Goal: Task Accomplishment & Management: Complete application form

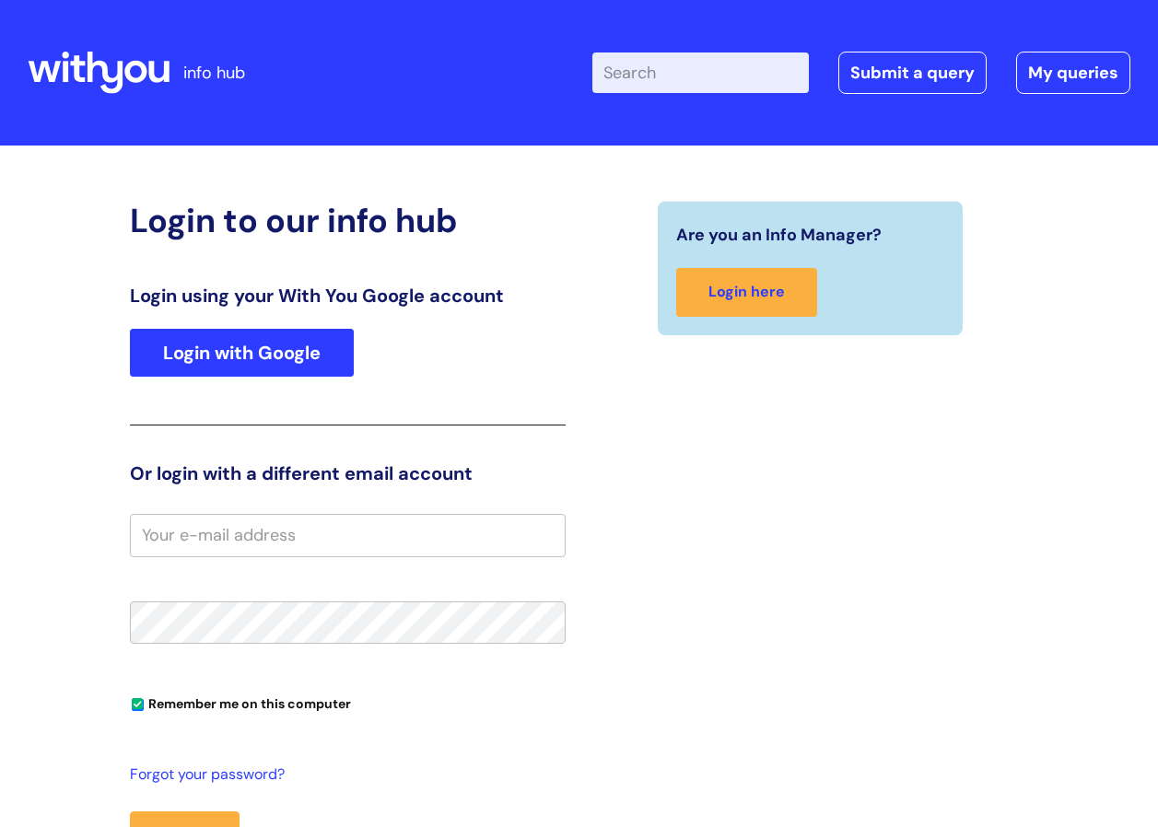
type input "kalpita.colaco@wearewithyou.org.uk"
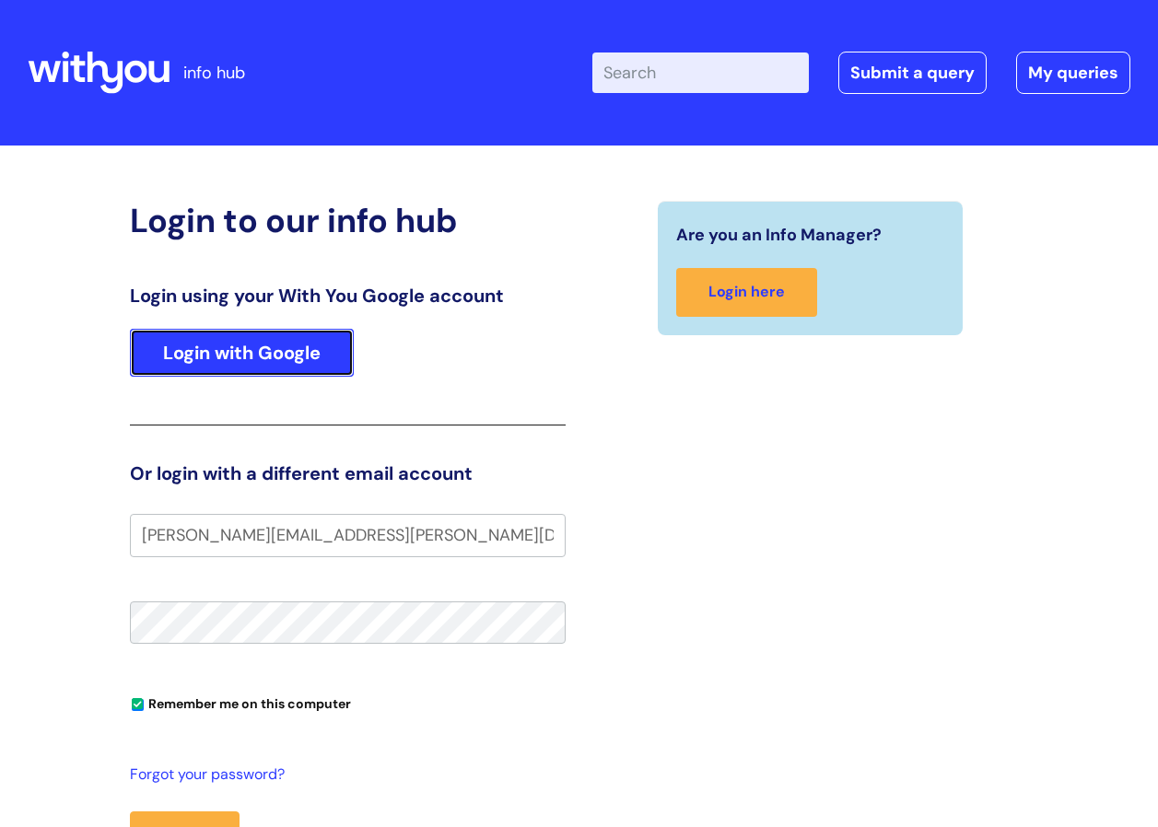
click at [263, 363] on link "Login with Google" at bounding box center [242, 353] width 224 height 48
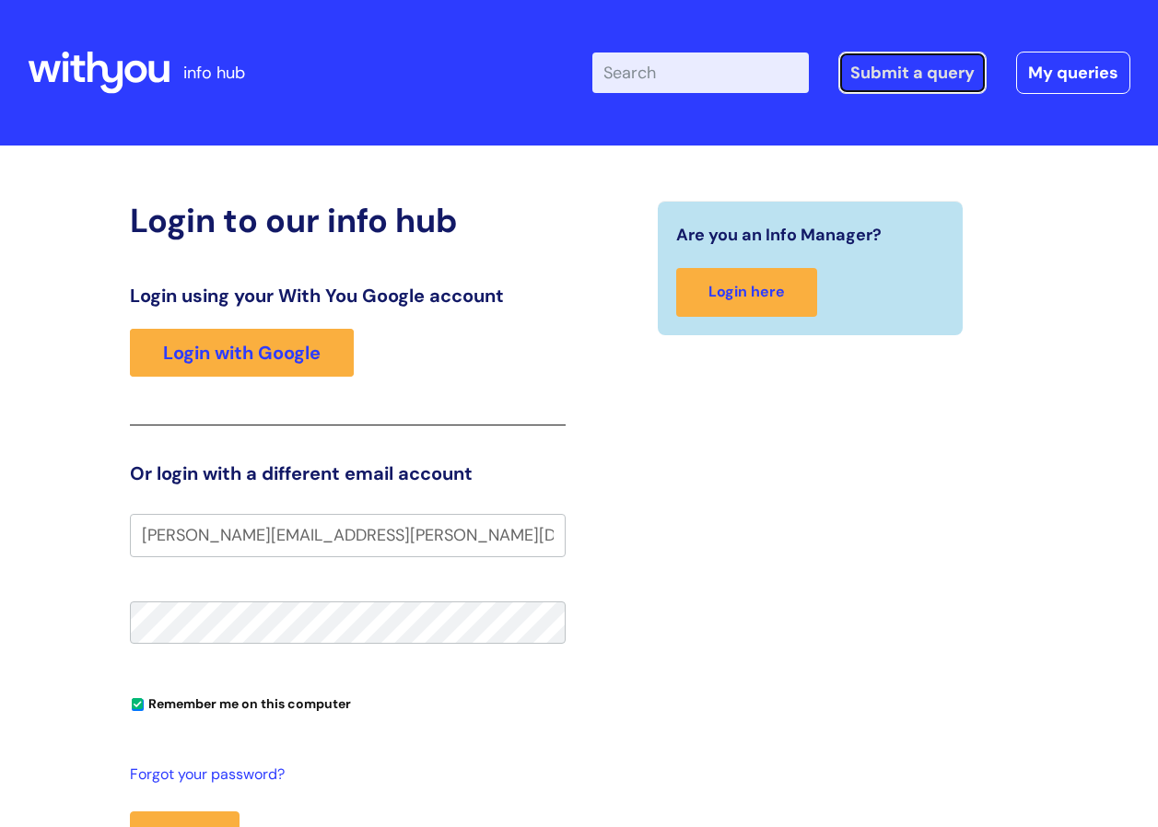
click at [940, 69] on link "Submit a query" at bounding box center [913, 73] width 148 height 42
click at [713, 78] on input "Enter your search term here..." at bounding box center [701, 73] width 217 height 41
type input "IT"
click button "Search" at bounding box center [0, 0] width 0 height 0
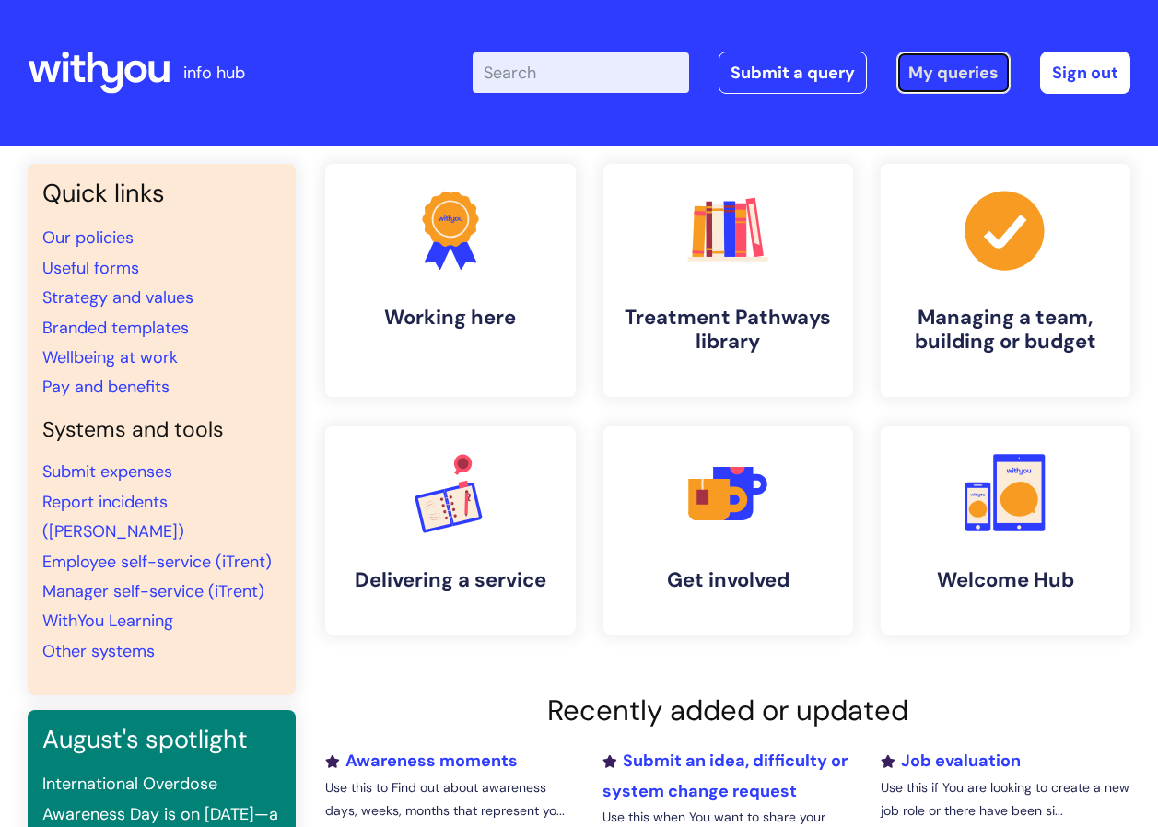
click at [967, 82] on link "My queries" at bounding box center [954, 73] width 114 height 42
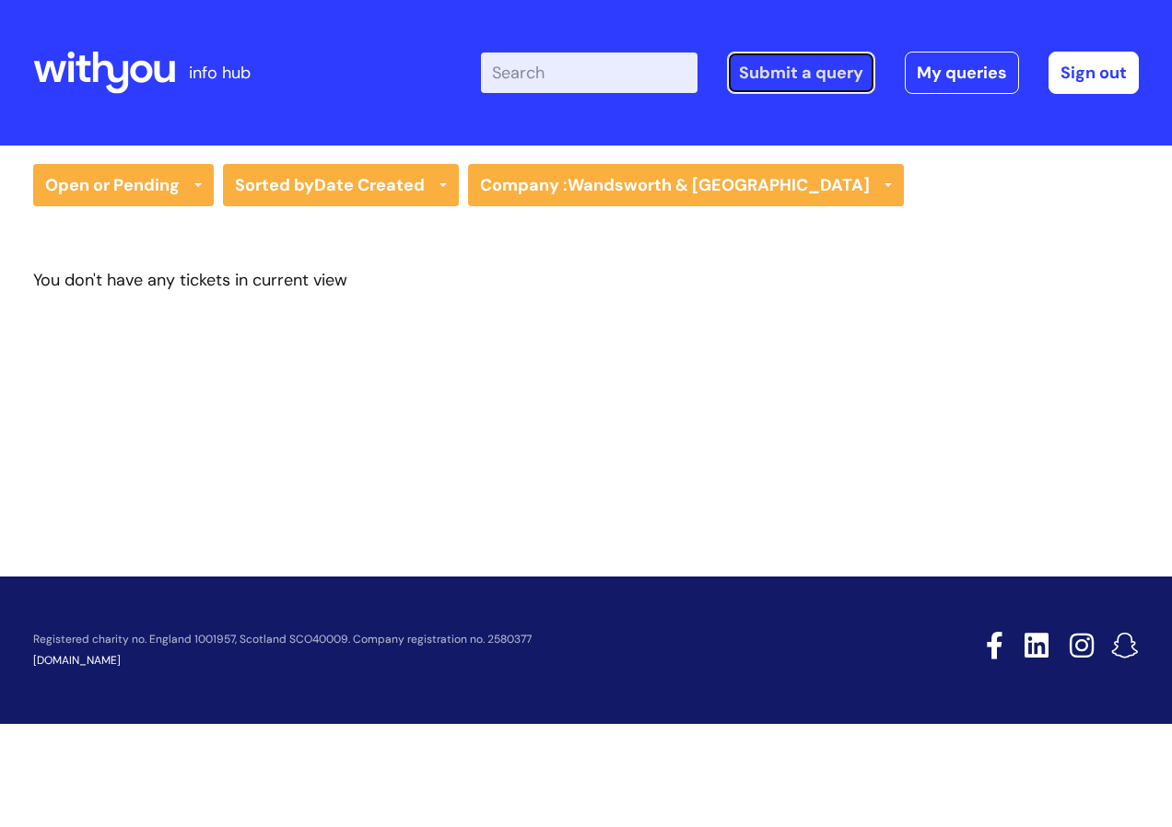
click at [814, 69] on link "Submit a query" at bounding box center [801, 73] width 148 height 42
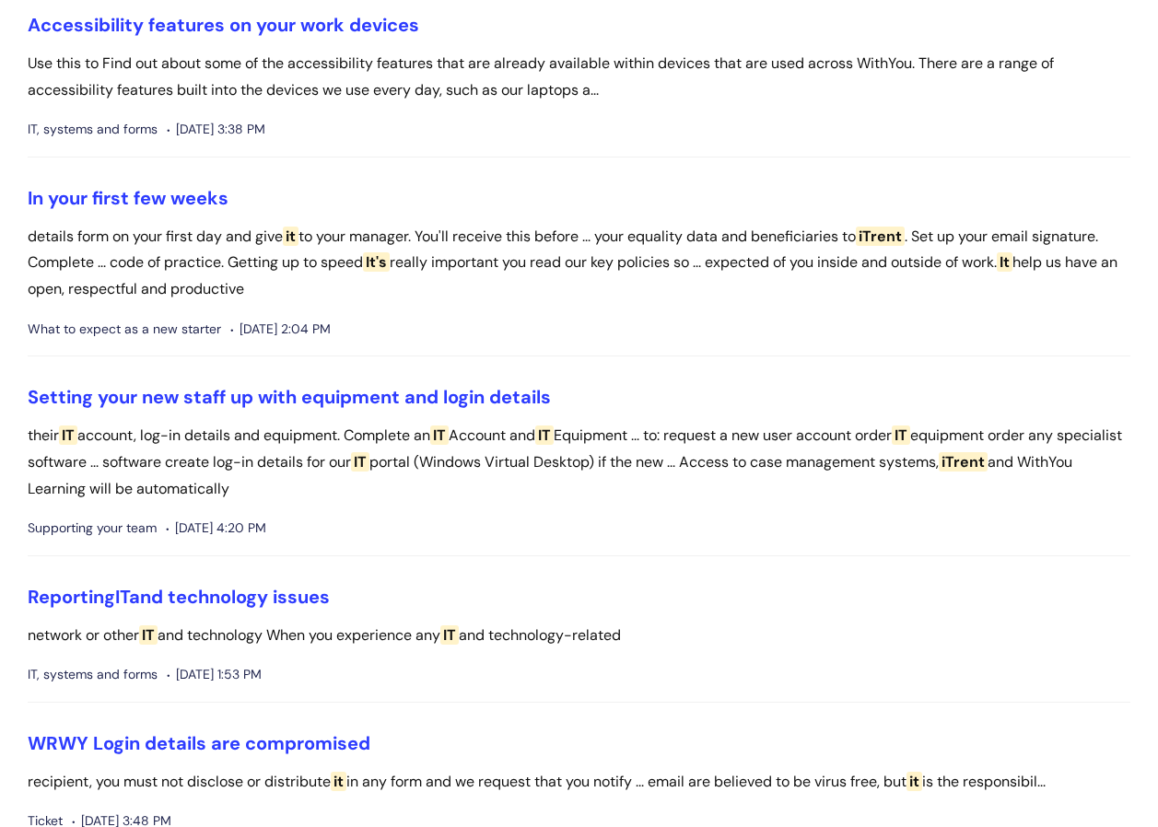
scroll to position [737, 0]
click at [194, 594] on link "Reporting IT and technology issues" at bounding box center [179, 596] width 302 height 24
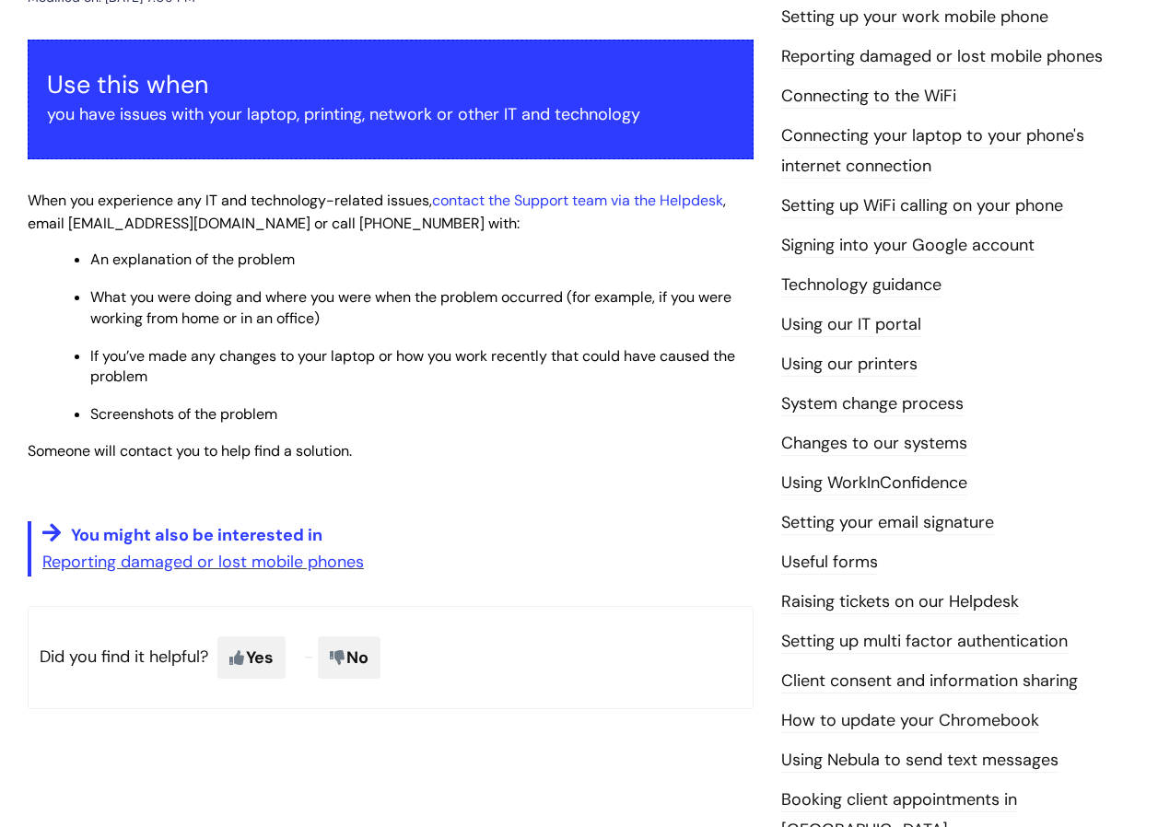
scroll to position [184, 0]
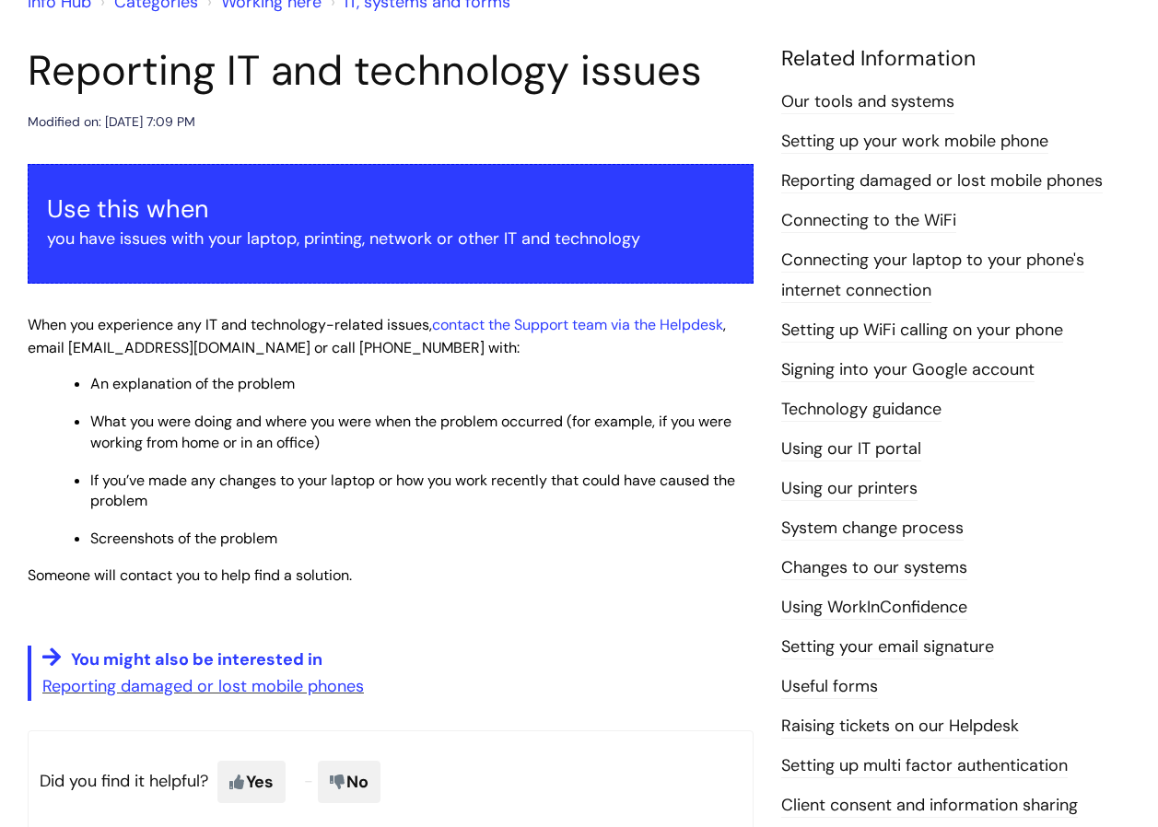
click at [880, 483] on link "Using our printers" at bounding box center [849, 489] width 136 height 24
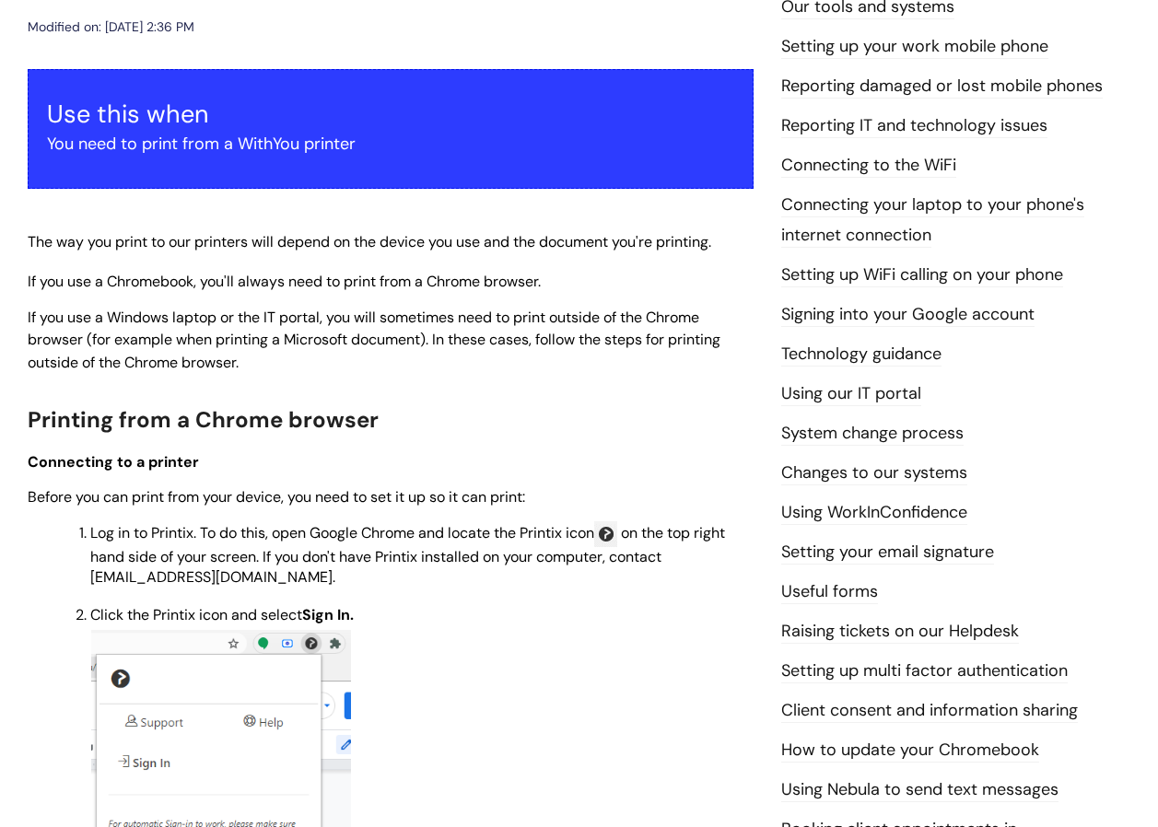
scroll to position [276, 0]
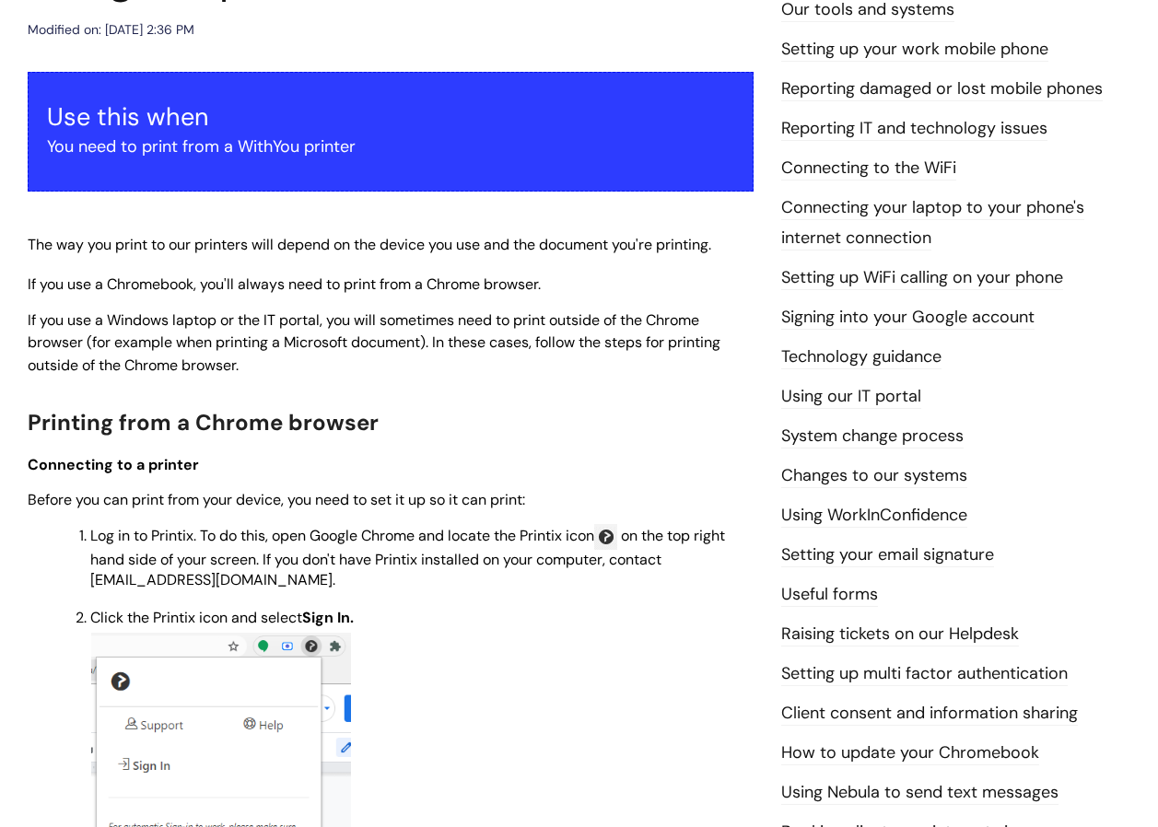
click at [891, 122] on link "Reporting IT and technology issues" at bounding box center [914, 129] width 266 height 24
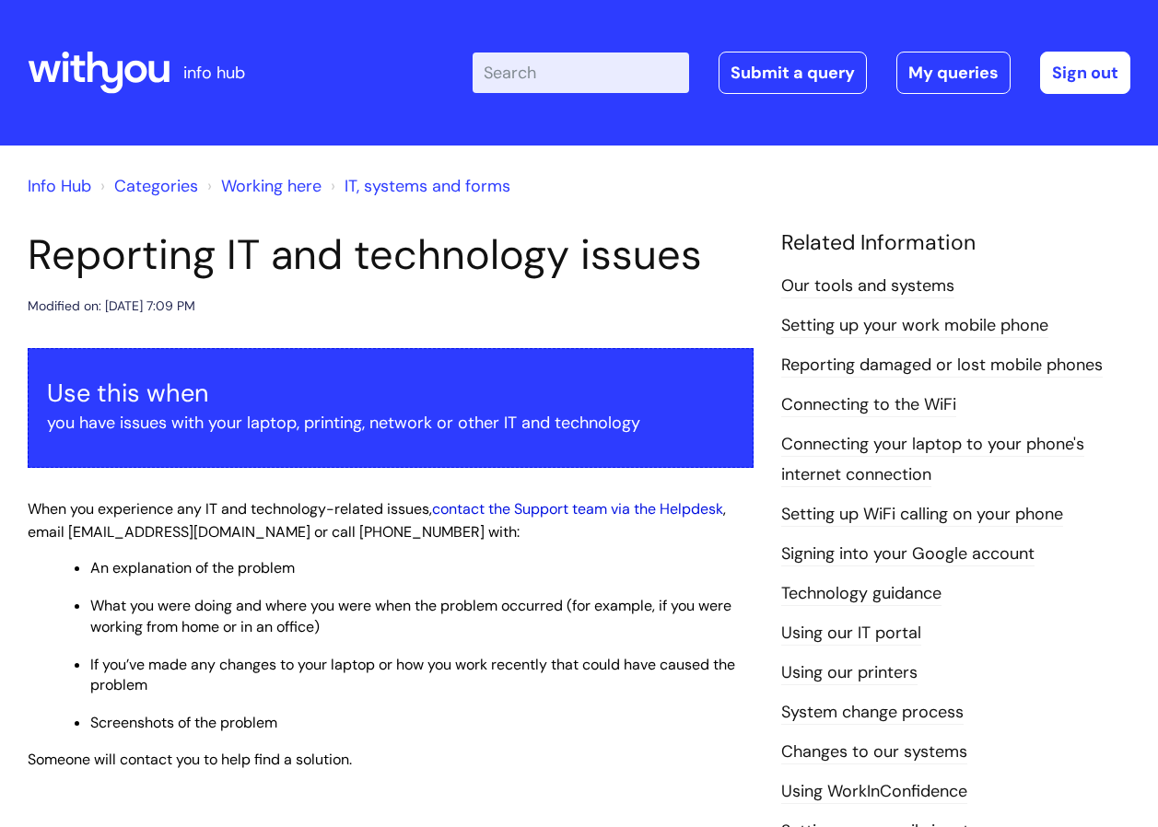
click at [520, 516] on link "contact the Support team via the Helpdesk" at bounding box center [577, 508] width 291 height 19
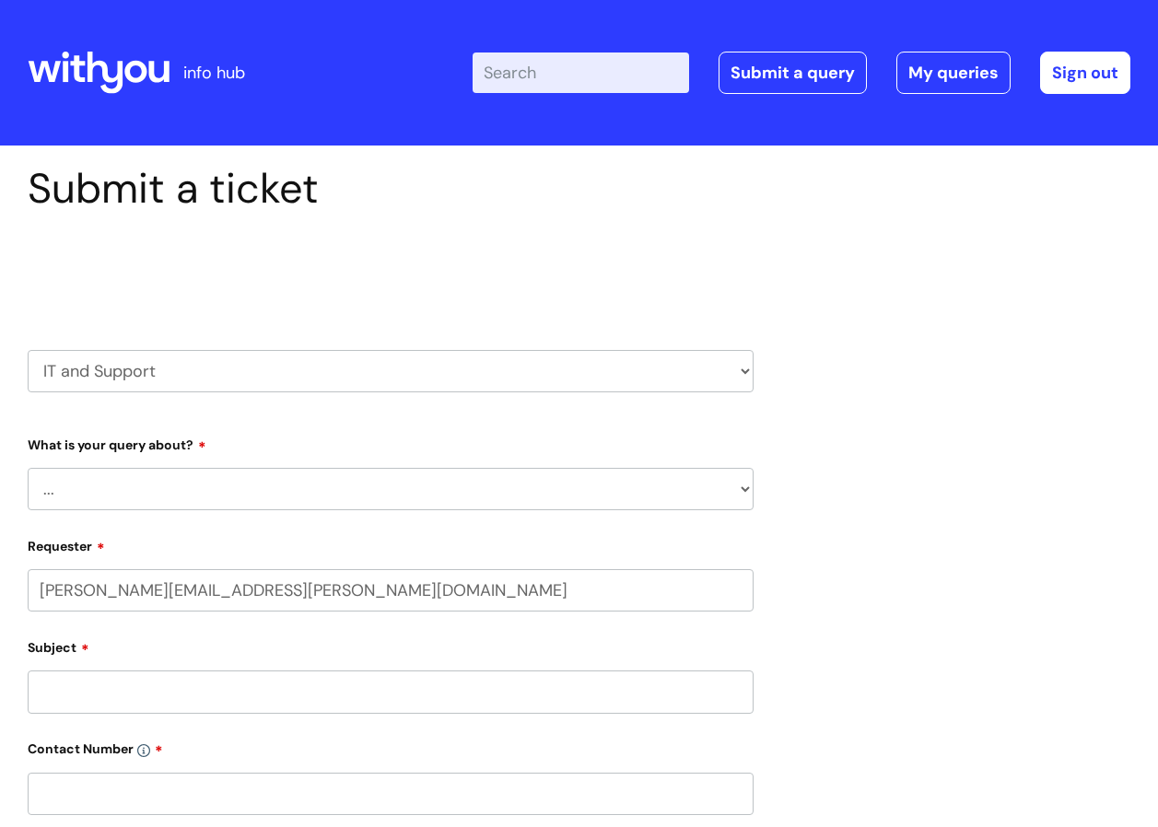
select select "80004286546"
click at [495, 383] on select "HR / People IT and Support Clinical Drug Alerts Finance Accounts Data Support T…" at bounding box center [391, 371] width 726 height 42
click at [466, 499] on select "... Mobile Phone Reset & MFA Accounts, Starters and Leavers IT Hardware issue I…" at bounding box center [391, 489] width 726 height 42
select select "Printing & Scanning"
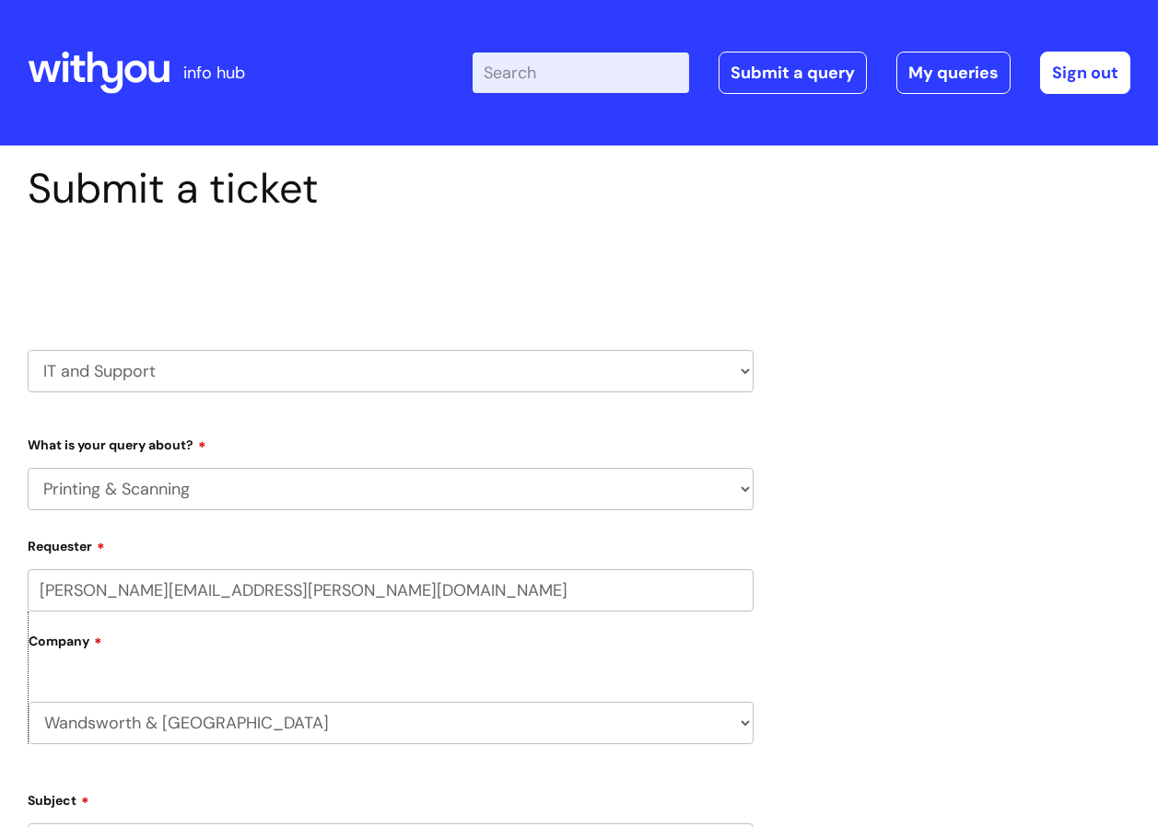
click at [28, 468] on select "... Mobile Phone Reset & MFA Accounts, Starters and Leavers IT Hardware issue I…" at bounding box center [391, 489] width 726 height 42
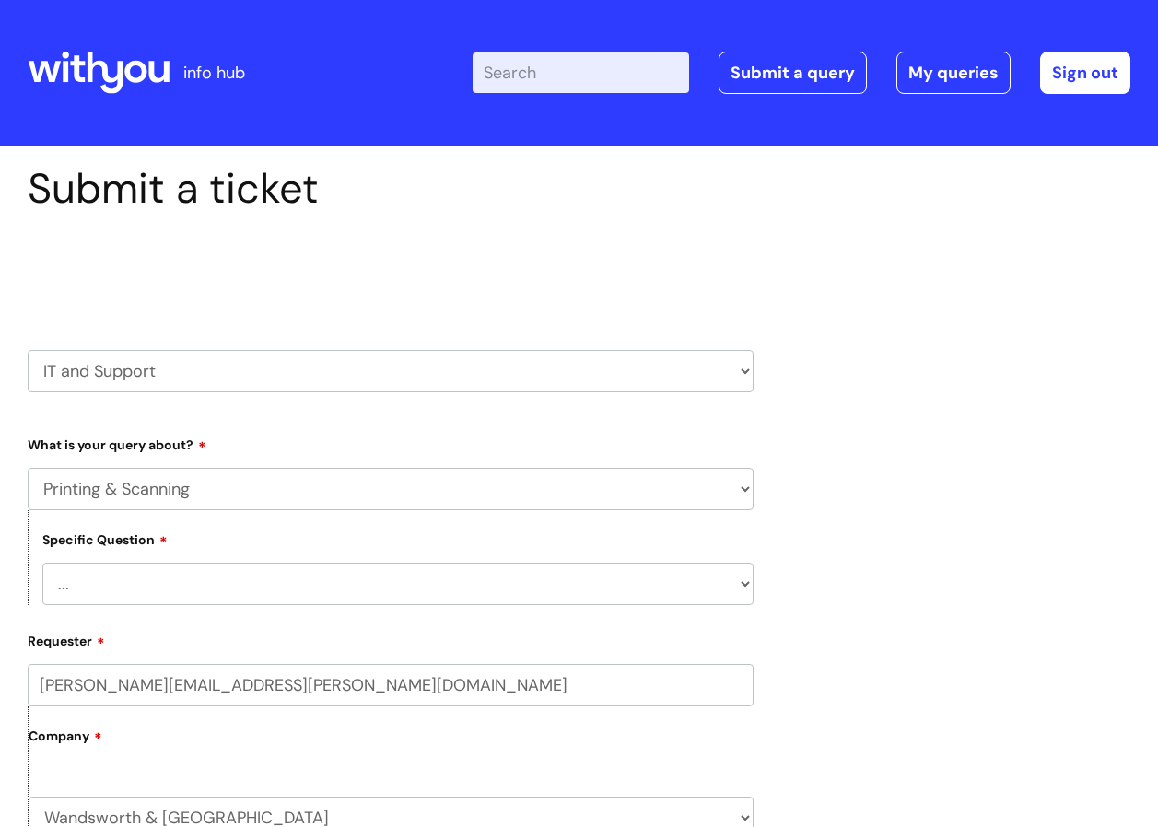
click at [340, 594] on select "... I need help finding or adding a printer I need help to scan a document I ne…" at bounding box center [397, 584] width 711 height 42
select select "I need help with a printer in a WithYou office"
click at [42, 563] on select "... I need help finding or adding a printer I need help to scan a document I ne…" at bounding box center [397, 584] width 711 height 42
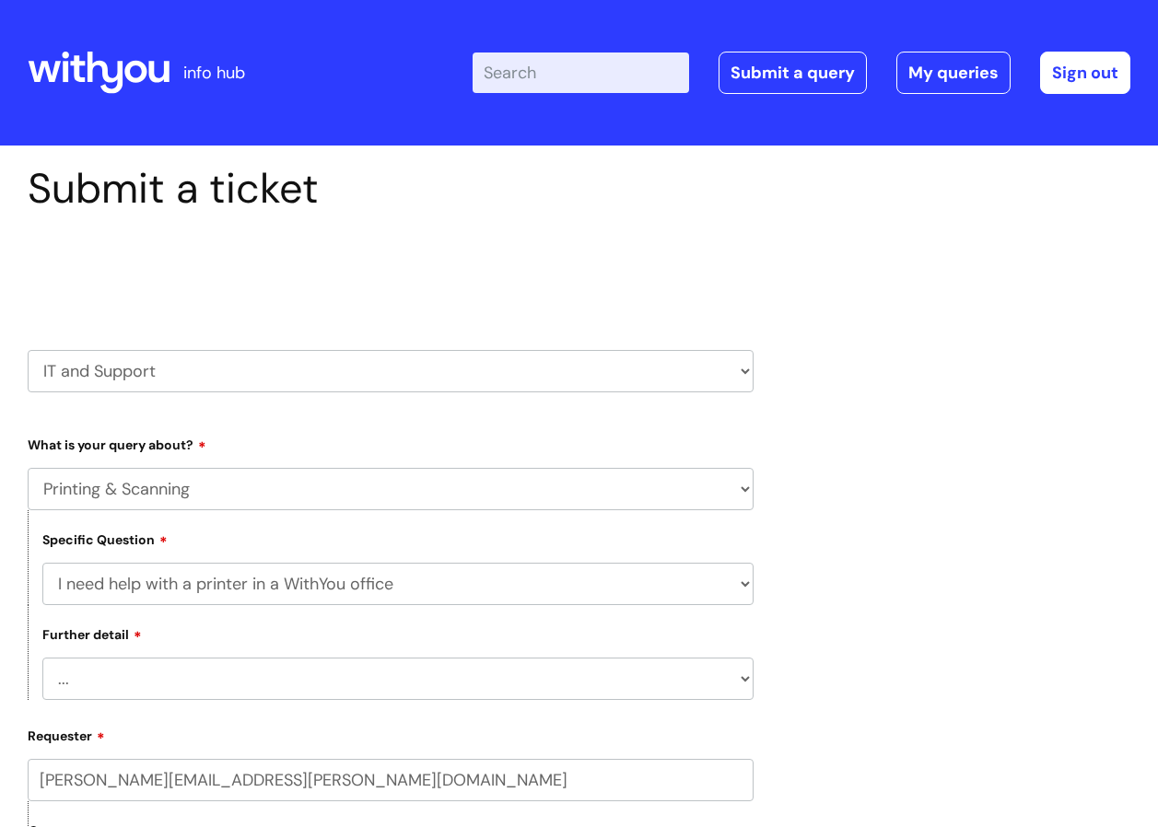
click at [324, 693] on select "... I need help with a printer that is not working" at bounding box center [397, 679] width 711 height 42
select select "I need help with a printer that is not working"
click at [42, 658] on select "... I need help with a printer that is not working" at bounding box center [397, 679] width 711 height 42
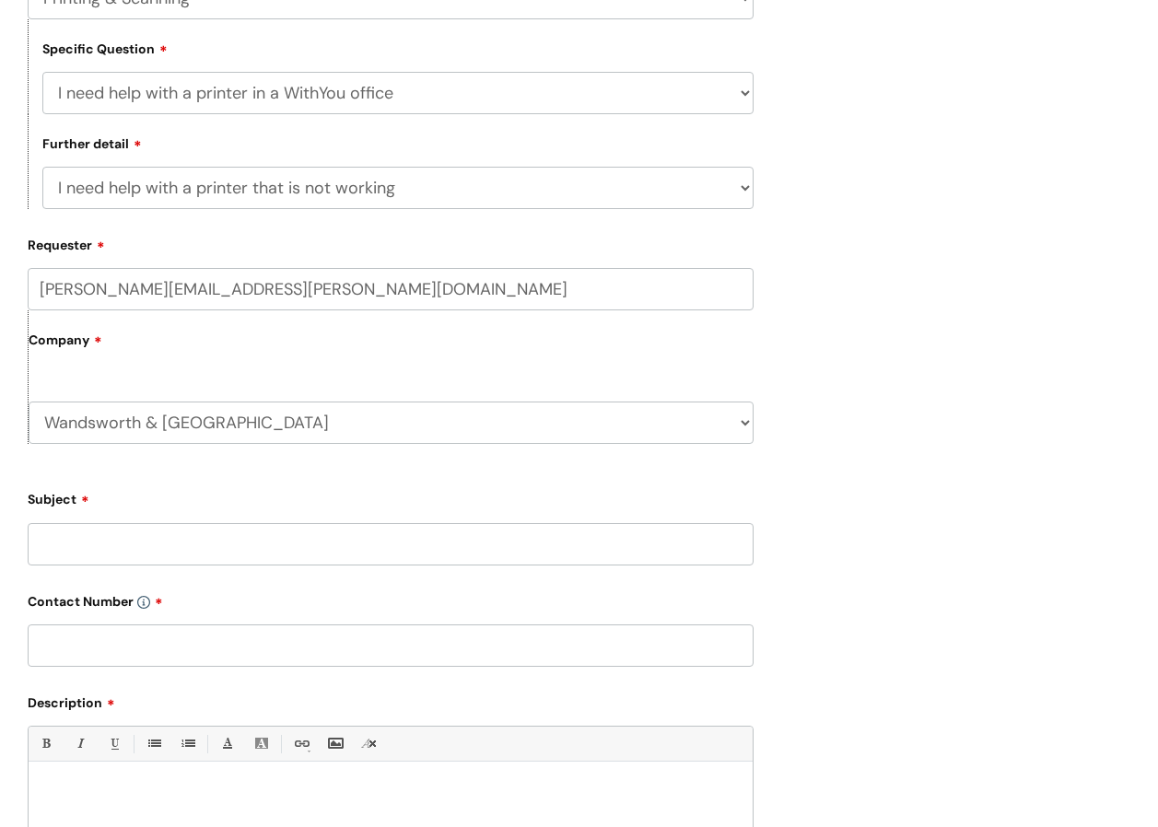
scroll to position [553, 0]
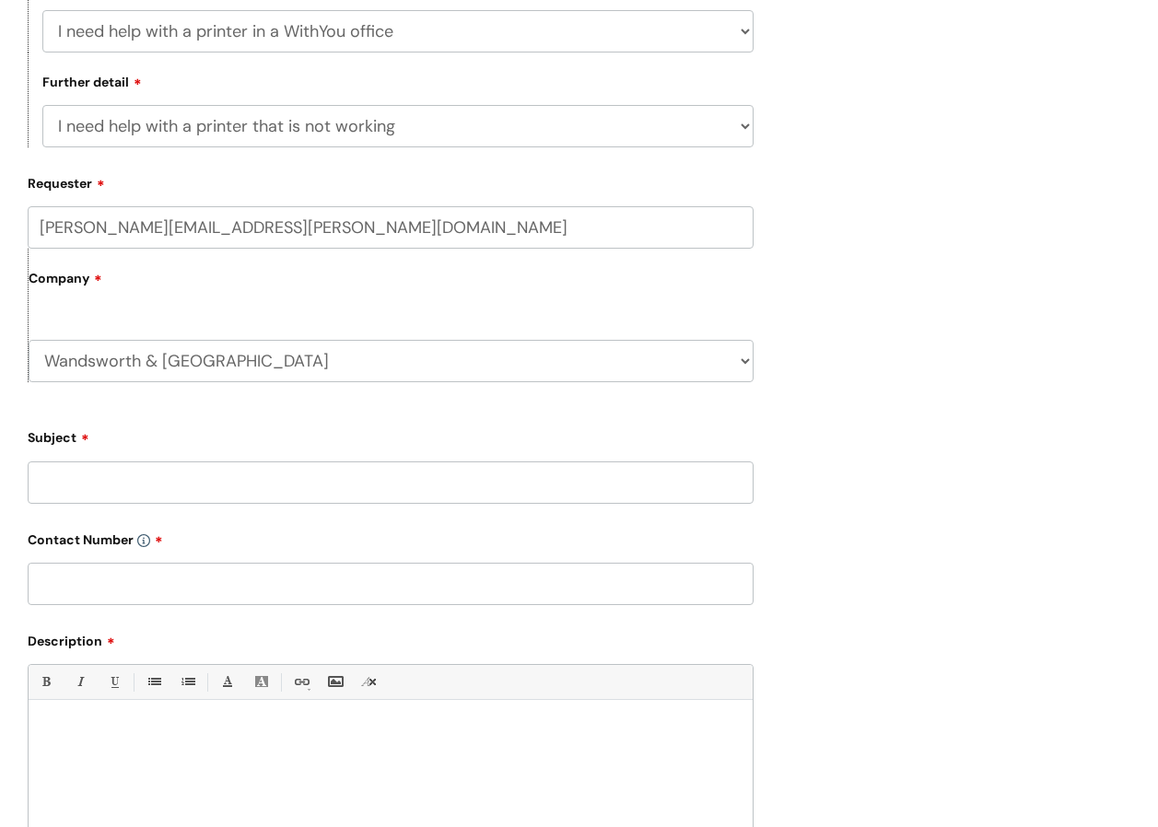
click at [289, 370] on select "Wandsworth & Richmond WithYou Current Staff" at bounding box center [391, 361] width 725 height 42
click at [261, 478] on input "Subject" at bounding box center [391, 483] width 726 height 42
drag, startPoint x: 40, startPoint y: 485, endPoint x: 568, endPoint y: 506, distance: 528.4
click at [568, 506] on form "Type Of Request ... Accounts (Finance) Alerts! (For clinical team) Data Protect…" at bounding box center [391, 431] width 726 height 1108
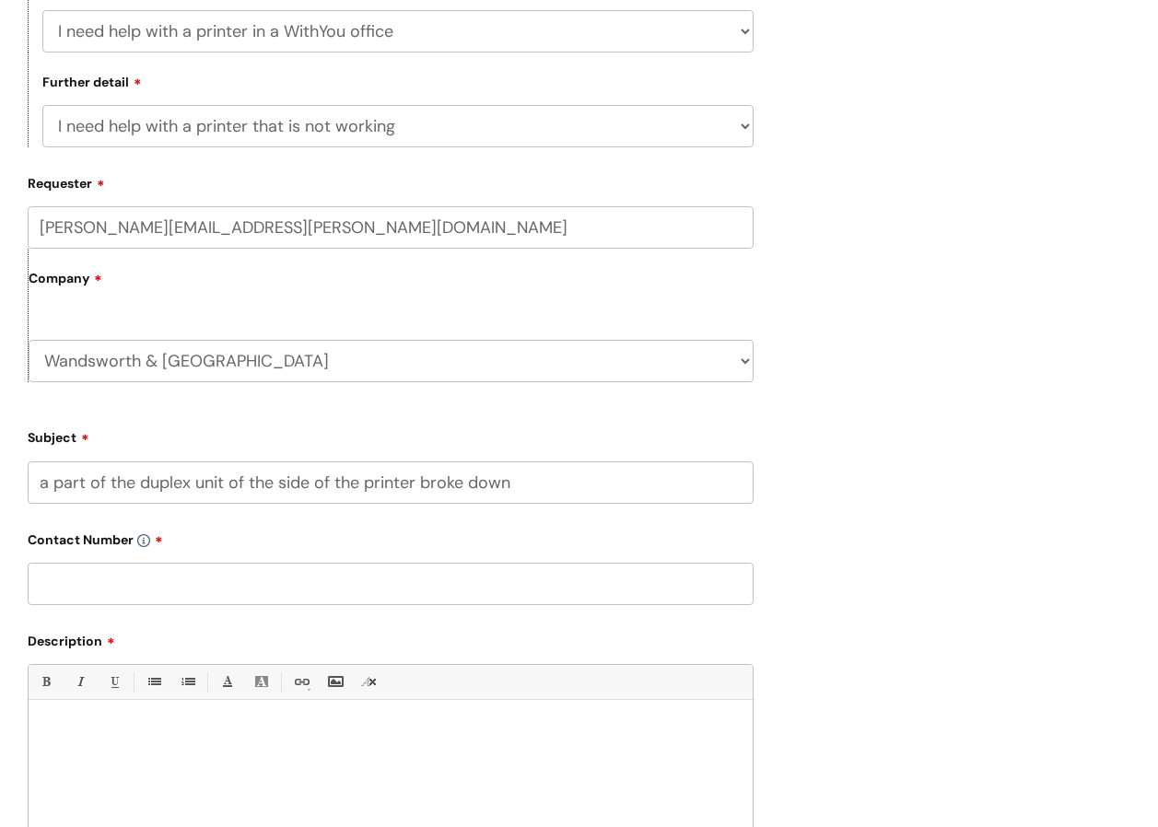
type input "a part of the duplex unit of the side of the printer broke down"
click at [511, 583] on input "text" at bounding box center [391, 584] width 726 height 42
type input "02030062741"
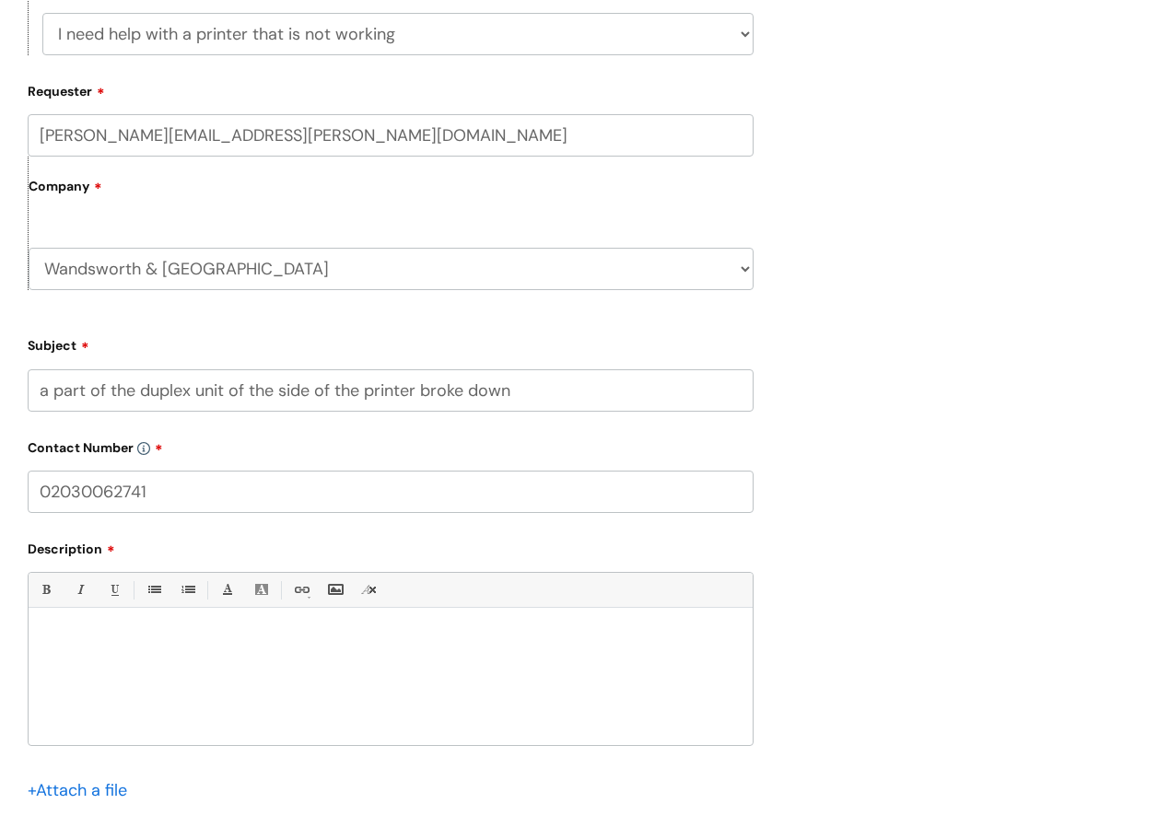
scroll to position [737, 0]
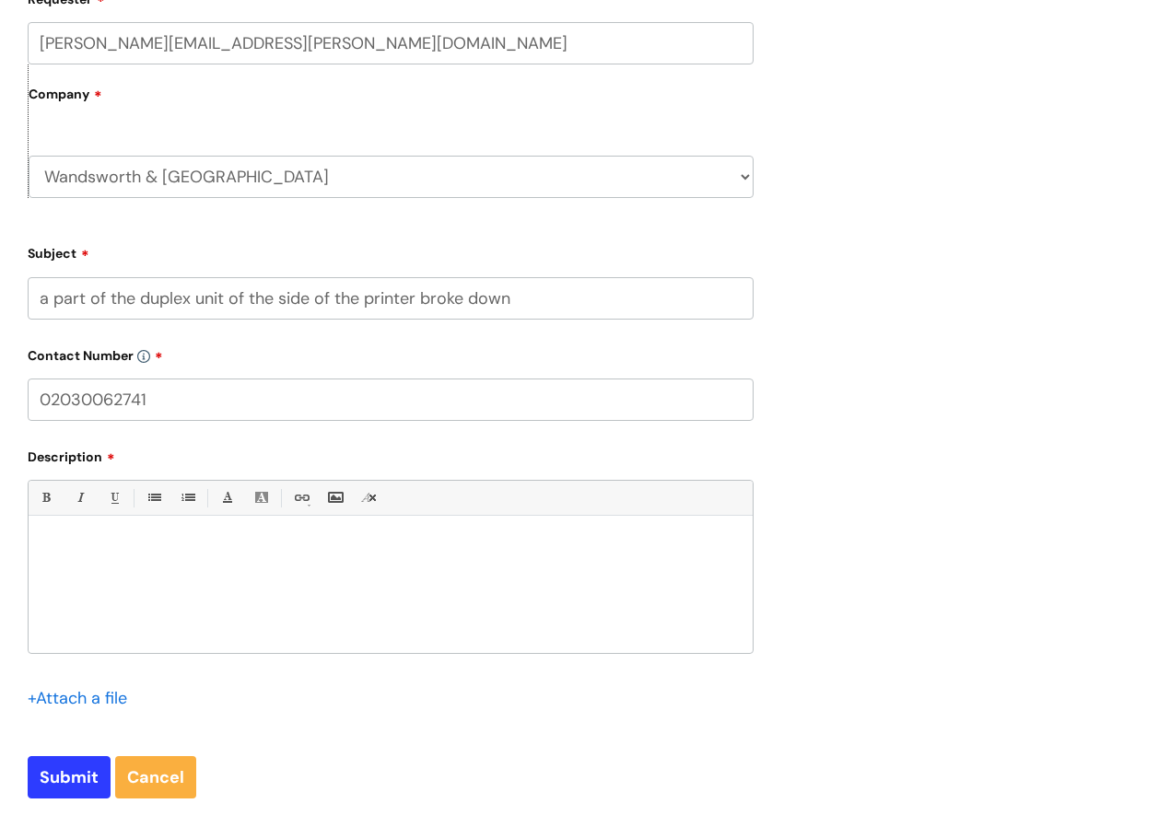
click at [194, 581] on div at bounding box center [391, 589] width 724 height 127
click at [262, 547] on p "Please arrange an Engineer to visit our Wandsworth service to fix the Printer m…" at bounding box center [390, 548] width 697 height 17
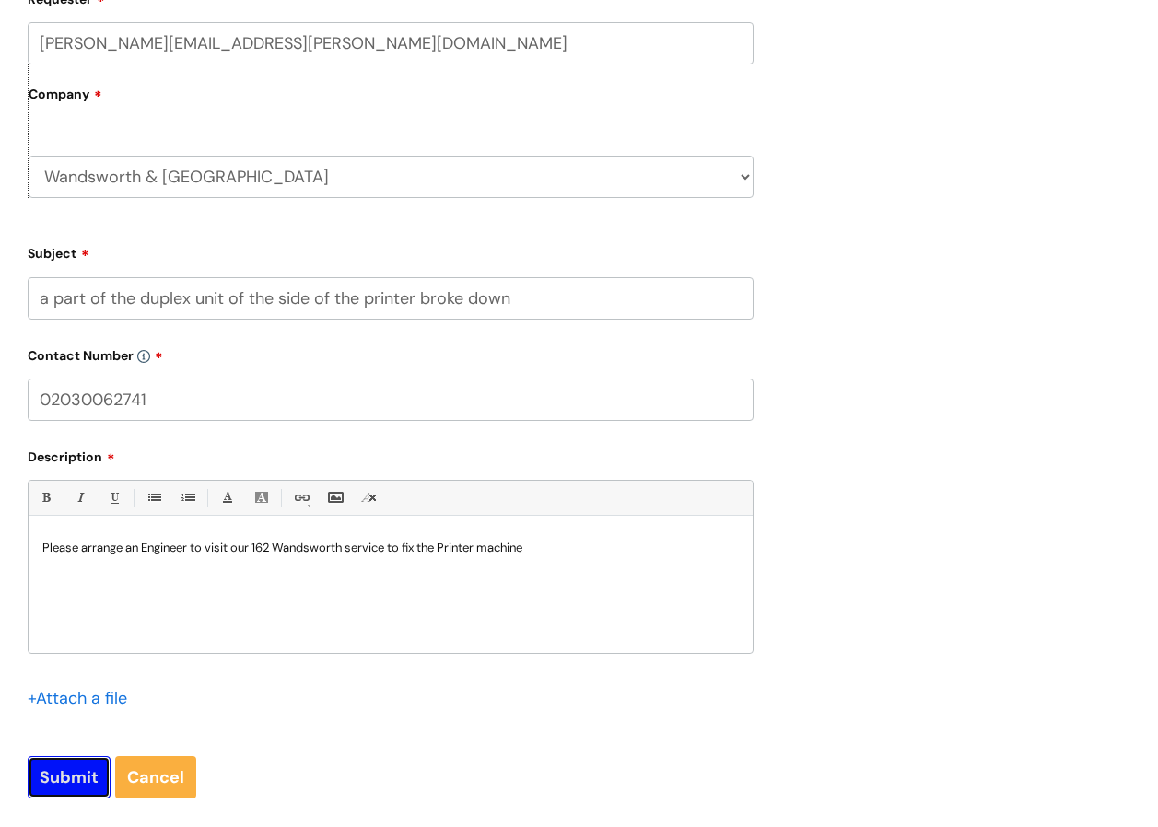
click at [53, 780] on input "Submit" at bounding box center [69, 778] width 83 height 42
type input "Please Wait..."
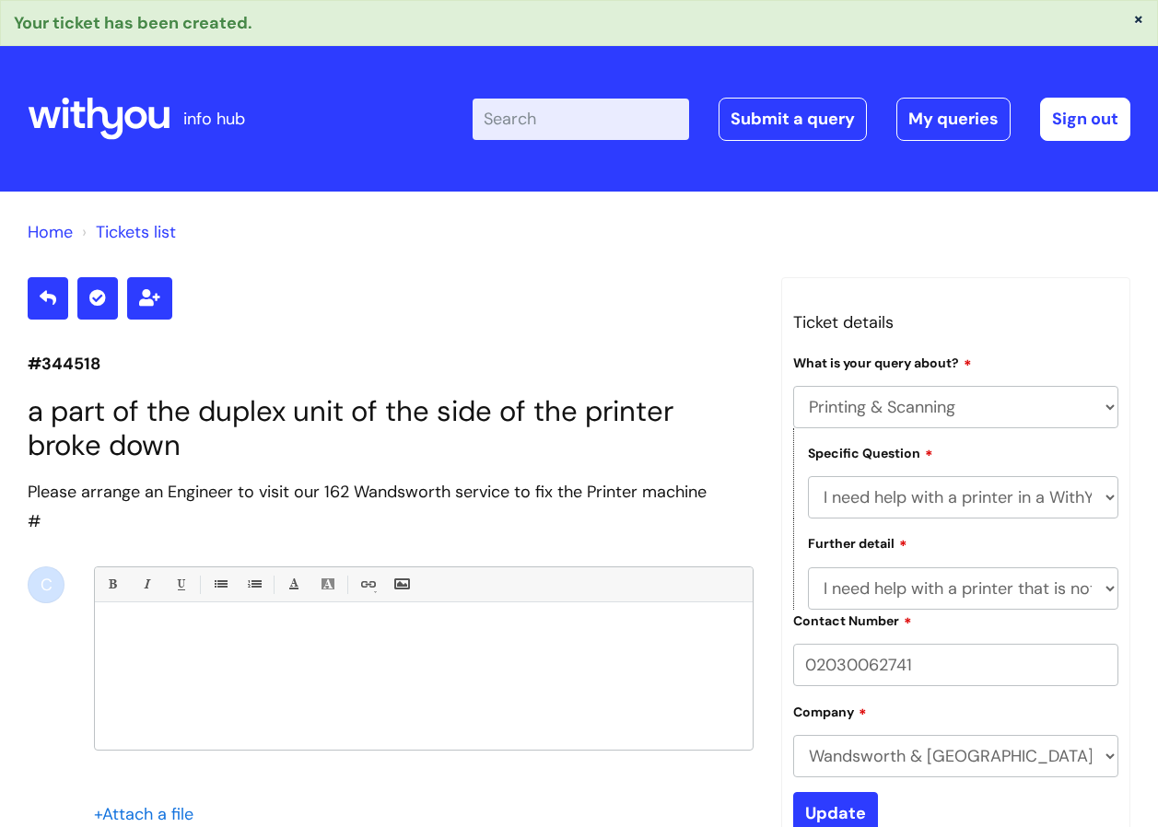
select select "Printing & Scanning"
select select "I need help with a printer in a WithYou office"
select select "I need help with a printer that is not working"
click at [1068, 123] on link "Sign out" at bounding box center [1085, 119] width 90 height 42
